Goal: Find specific page/section: Find specific page/section

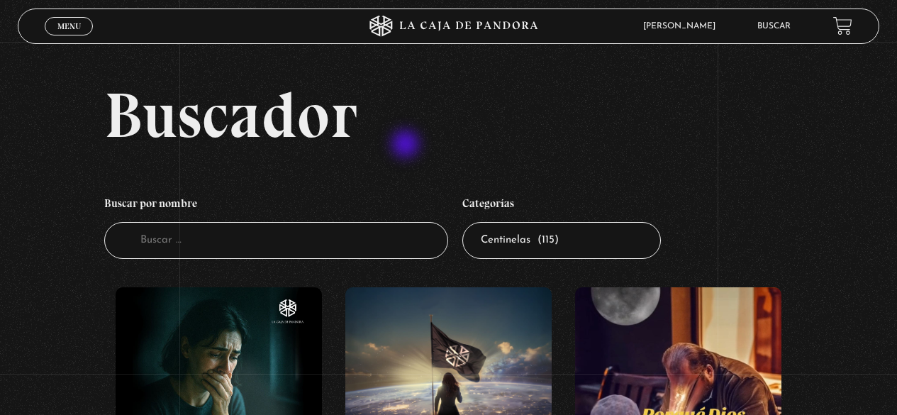
scroll to position [71, 0]
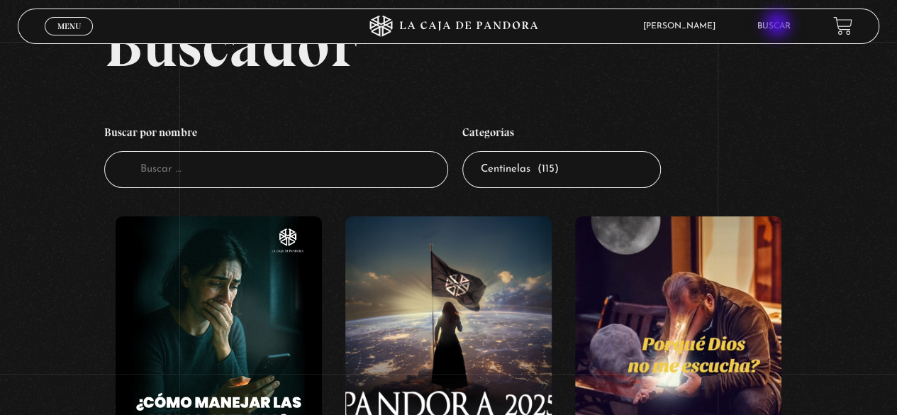
click at [779, 26] on link "Buscar" at bounding box center [774, 26] width 33 height 9
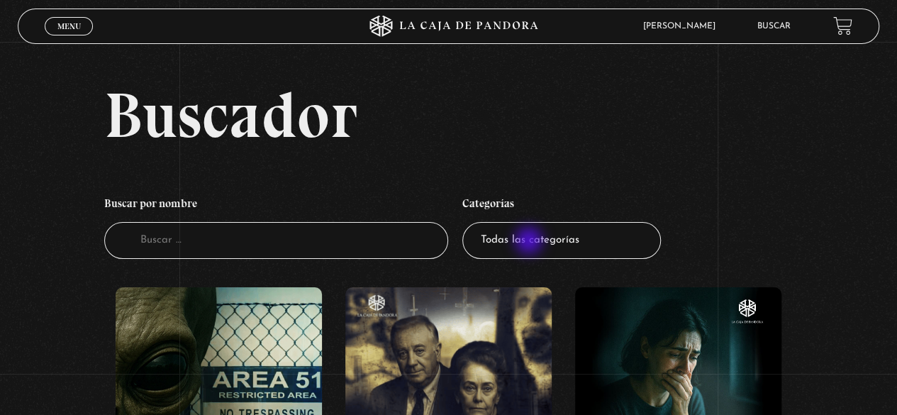
click at [531, 242] on select "Todas las categorías 11:11 Humanitario (1) Amo los [DATE] (2) Análisis de serie…" at bounding box center [562, 241] width 199 height 38
select select "centinelas"
click at [468, 222] on select "Todas las categorías 11:11 Humanitario (1) Amo los [DATE] (2) Análisis de serie…" at bounding box center [562, 241] width 199 height 38
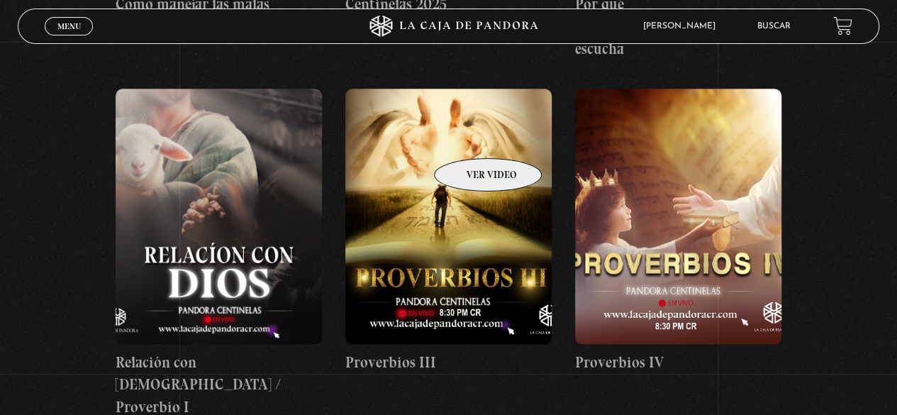
scroll to position [568, 0]
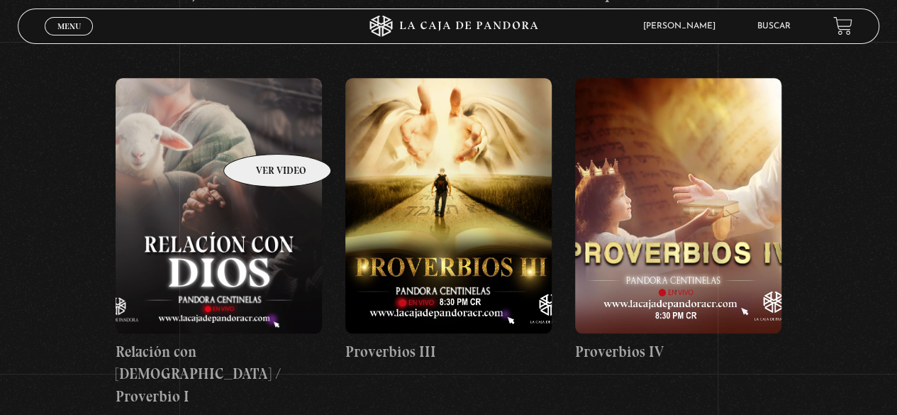
click at [259, 133] on figure at bounding box center [219, 205] width 206 height 255
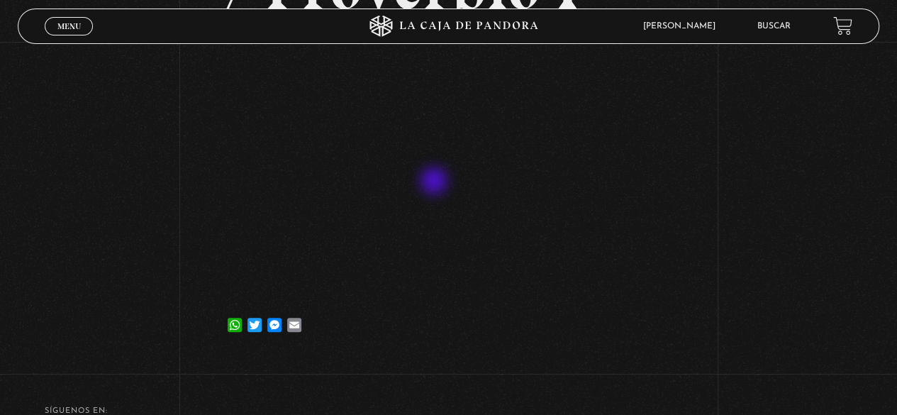
scroll to position [290, 0]
